Goal: Information Seeking & Learning: Check status

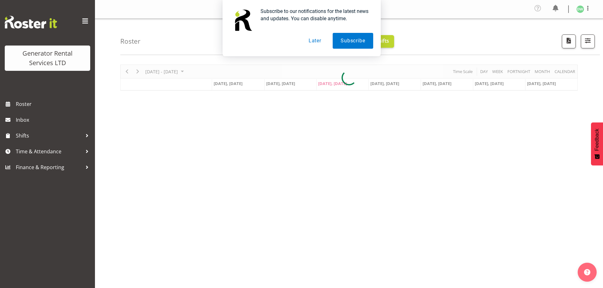
click at [311, 41] on button "Later" at bounding box center [315, 41] width 28 height 16
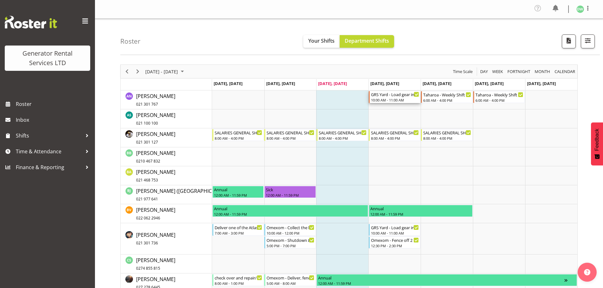
click at [406, 98] on div "10:00 AM - 11:00 AM" at bounding box center [395, 100] width 48 height 5
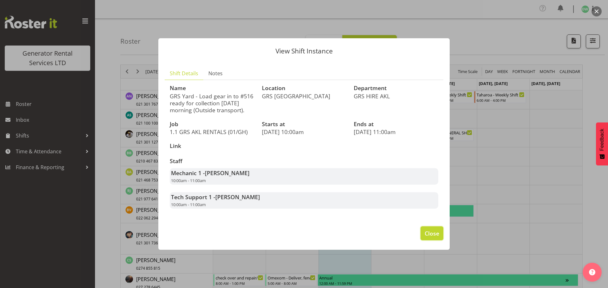
click at [428, 232] on span "Close" at bounding box center [432, 234] width 15 height 8
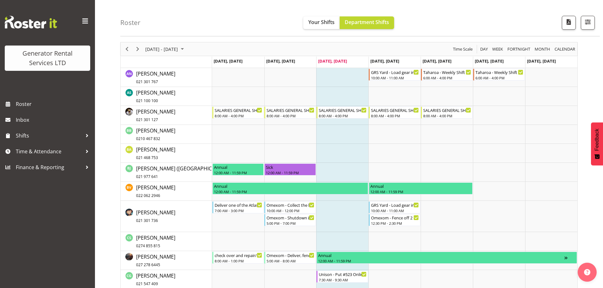
scroll to position [32, 0]
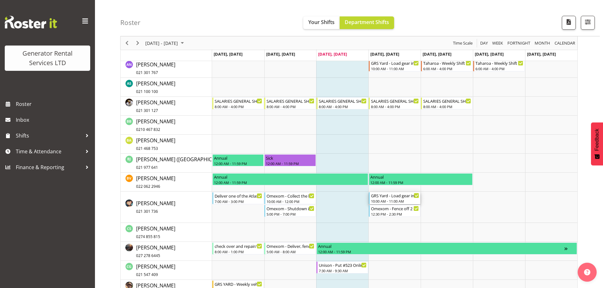
click at [403, 196] on div "GRS Yard - Load gear in to #516 ready for collection [DATE] morning (Outside tr…" at bounding box center [395, 196] width 48 height 6
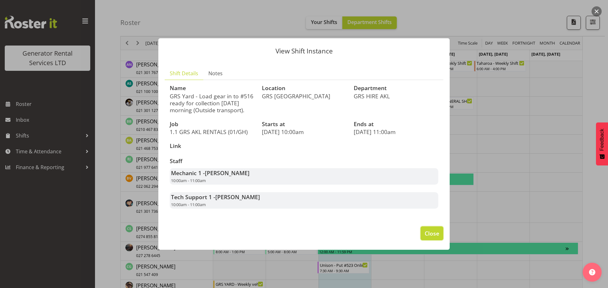
click at [434, 234] on span "Close" at bounding box center [432, 234] width 15 height 8
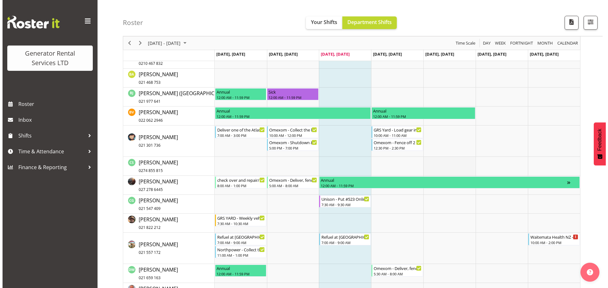
scroll to position [158, 0]
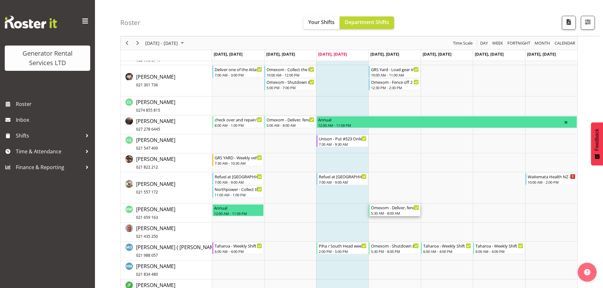
click at [406, 208] on div "Omexom - Deliver, fence and liven a 500kVA truck (going as a 300kVA) going to […" at bounding box center [395, 208] width 48 height 6
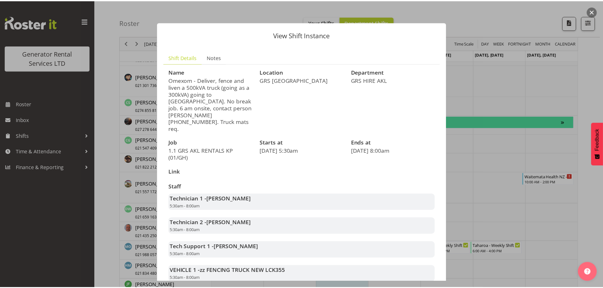
scroll to position [28, 0]
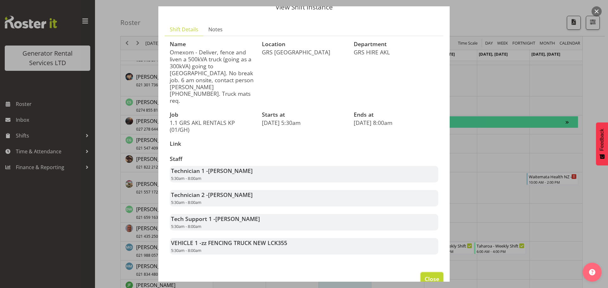
click at [428, 275] on span "Close" at bounding box center [432, 279] width 15 height 8
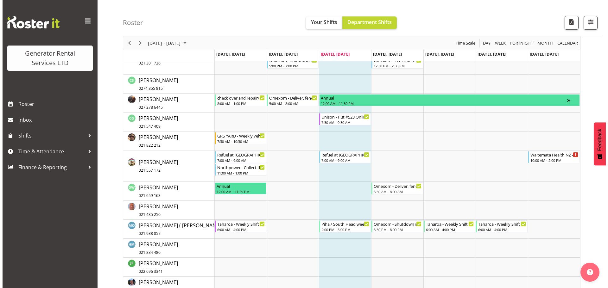
scroll to position [253, 0]
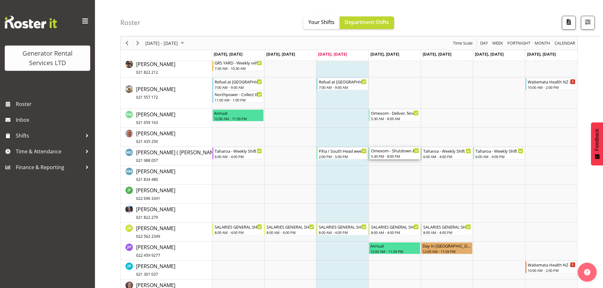
click at [403, 151] on div "Omexom - Shutdown & collect the 500kVA truck from [GEOGRAPHIC_DATA]. 6.30 pm on…" at bounding box center [395, 151] width 48 height 6
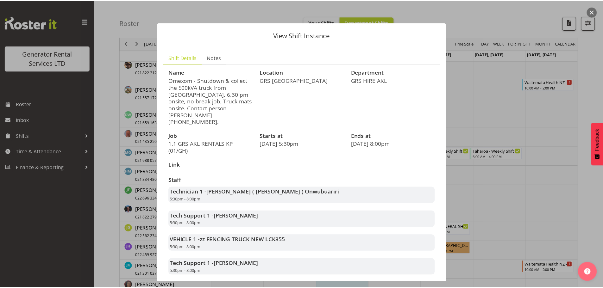
scroll to position [21, 0]
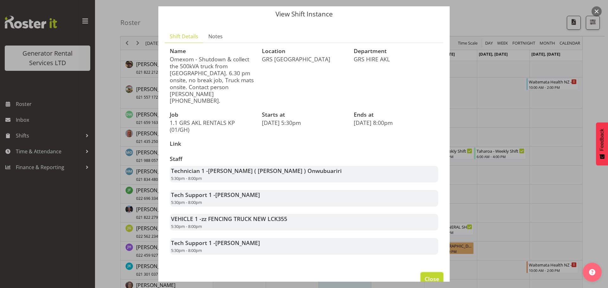
click at [429, 275] on span "Close" at bounding box center [432, 279] width 15 height 8
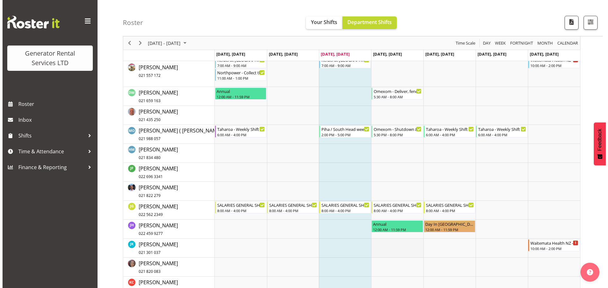
scroll to position [285, 0]
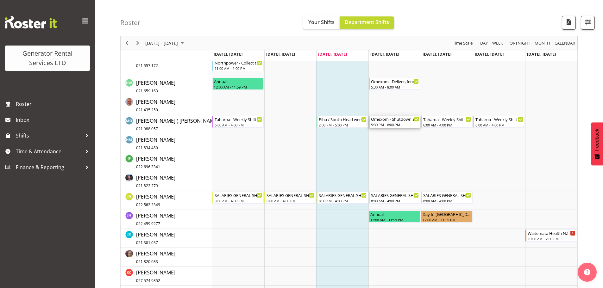
click at [402, 123] on div "5:30 PM - 8:00 PM" at bounding box center [395, 124] width 48 height 5
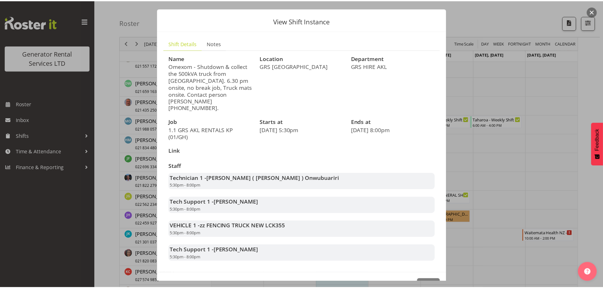
scroll to position [21, 0]
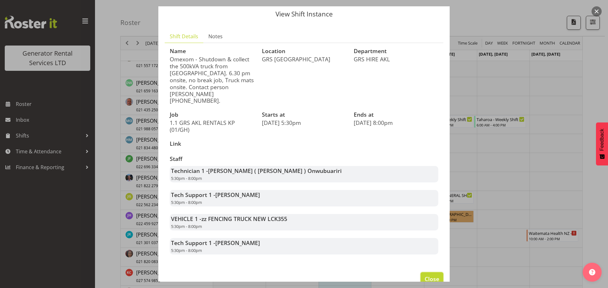
click at [420, 273] on button "Close" at bounding box center [431, 280] width 23 height 14
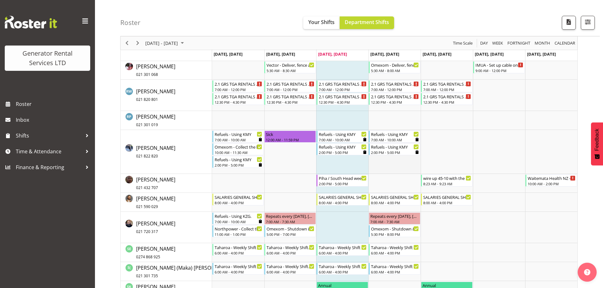
scroll to position [792, 0]
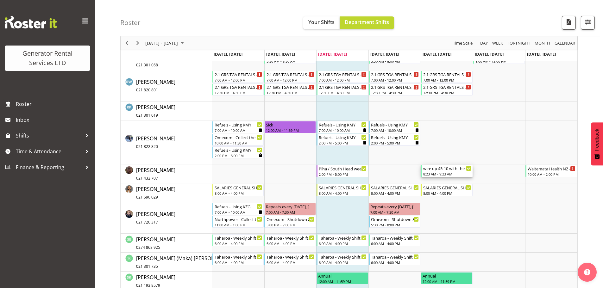
click at [439, 171] on div "wire up 45-10 with the 63amp ats switch for customer collection [DATE] morning" at bounding box center [447, 168] width 48 height 6
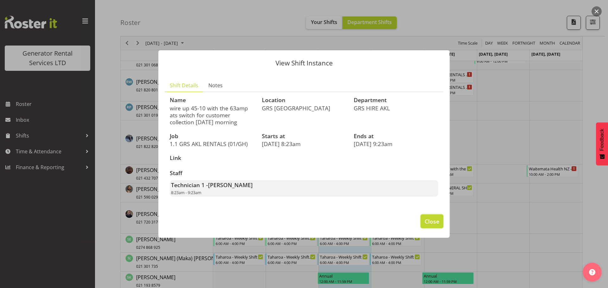
click at [441, 224] on button "Close" at bounding box center [431, 222] width 23 height 14
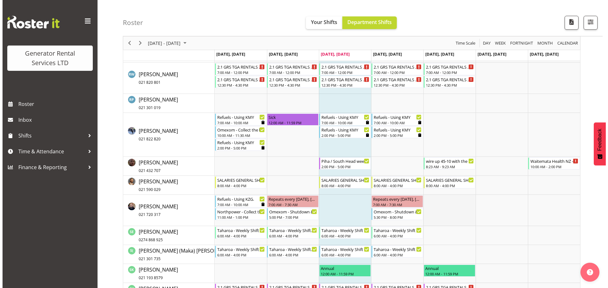
scroll to position [811, 0]
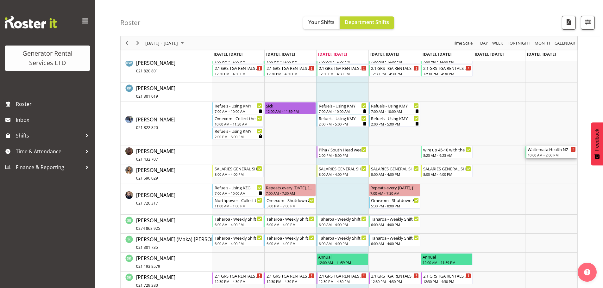
click at [546, 154] on div "10:00 AM - 2:00 PM" at bounding box center [552, 155] width 48 height 5
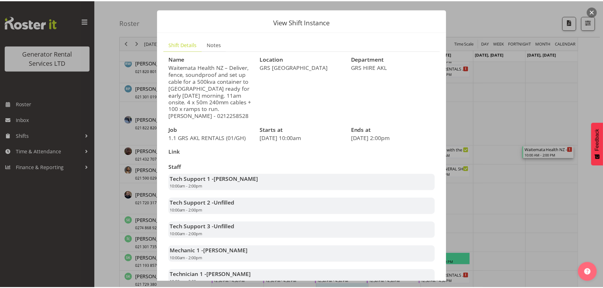
scroll to position [0, 0]
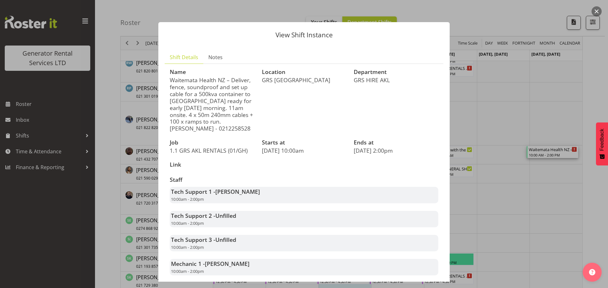
click at [598, 11] on button "button" at bounding box center [596, 11] width 10 height 10
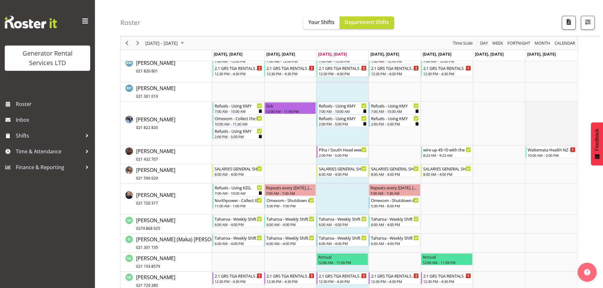
scroll to position [652, 0]
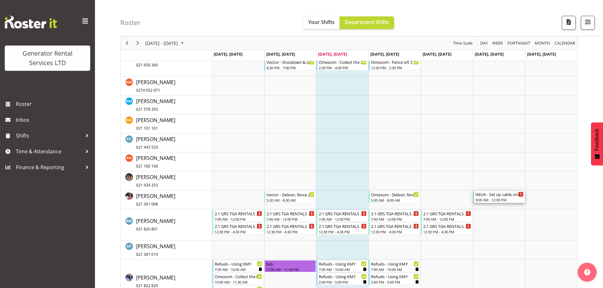
click at [512, 199] on div "9:00 AM - 12:00 PM" at bounding box center [500, 200] width 48 height 5
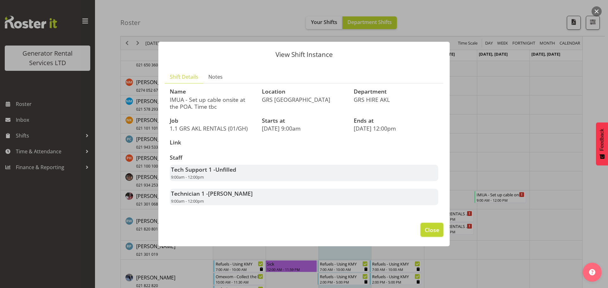
click at [427, 226] on span "Close" at bounding box center [432, 230] width 15 height 8
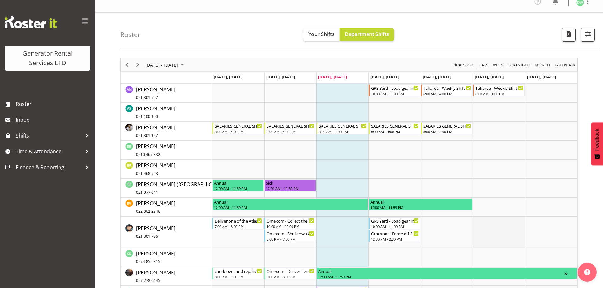
scroll to position [0, 0]
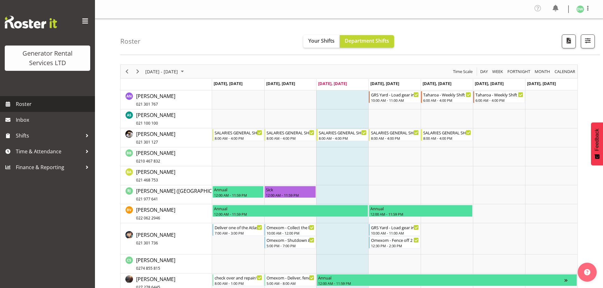
click at [47, 104] on span "Roster" at bounding box center [54, 103] width 76 height 9
